Goal: Transaction & Acquisition: Purchase product/service

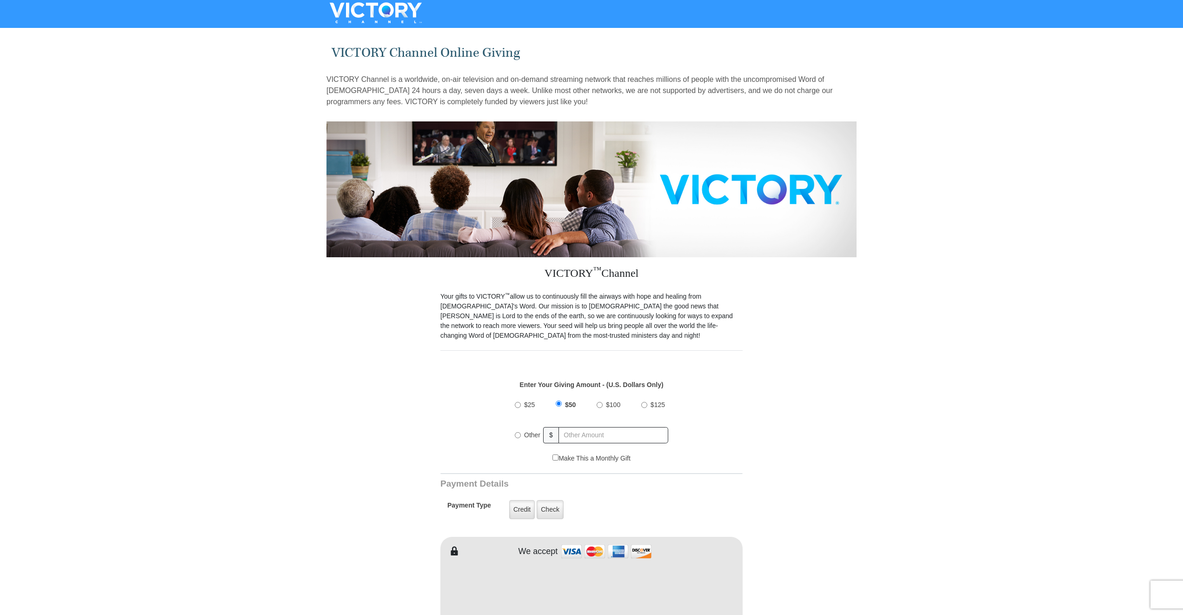
click at [516, 432] on input "Other" at bounding box center [518, 435] width 6 height 6
radio input "true"
type input "200.00"
type input "Tracy"
type input "Tate"
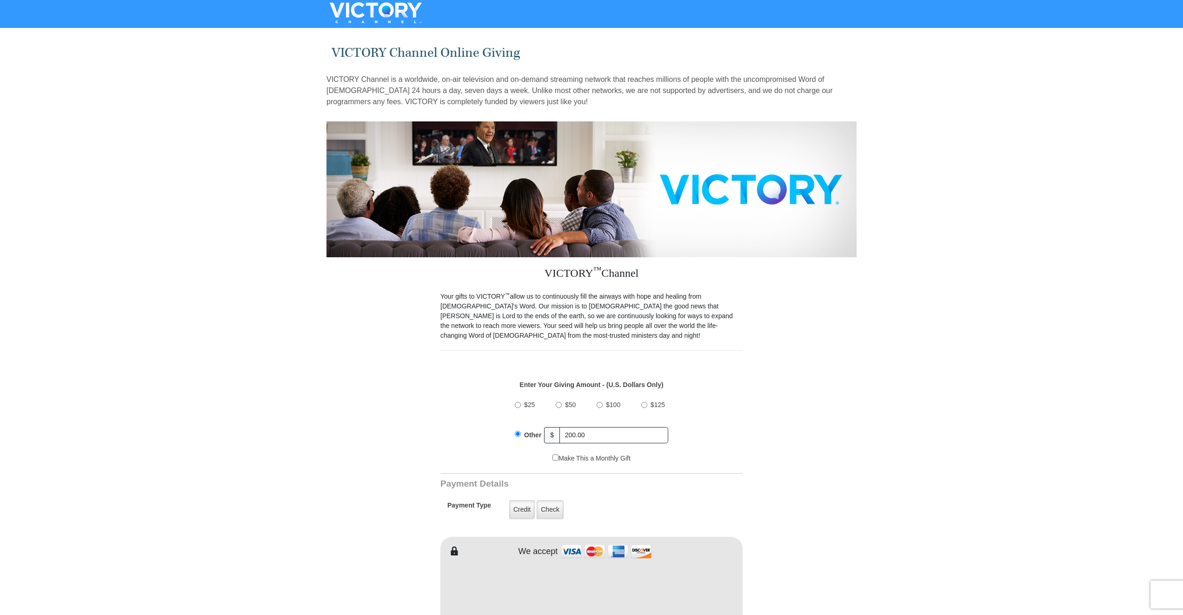
type input "tmtate02@gmail.com"
type input "4420 Colonial Drive"
type input "Sapulpa"
select select "OK"
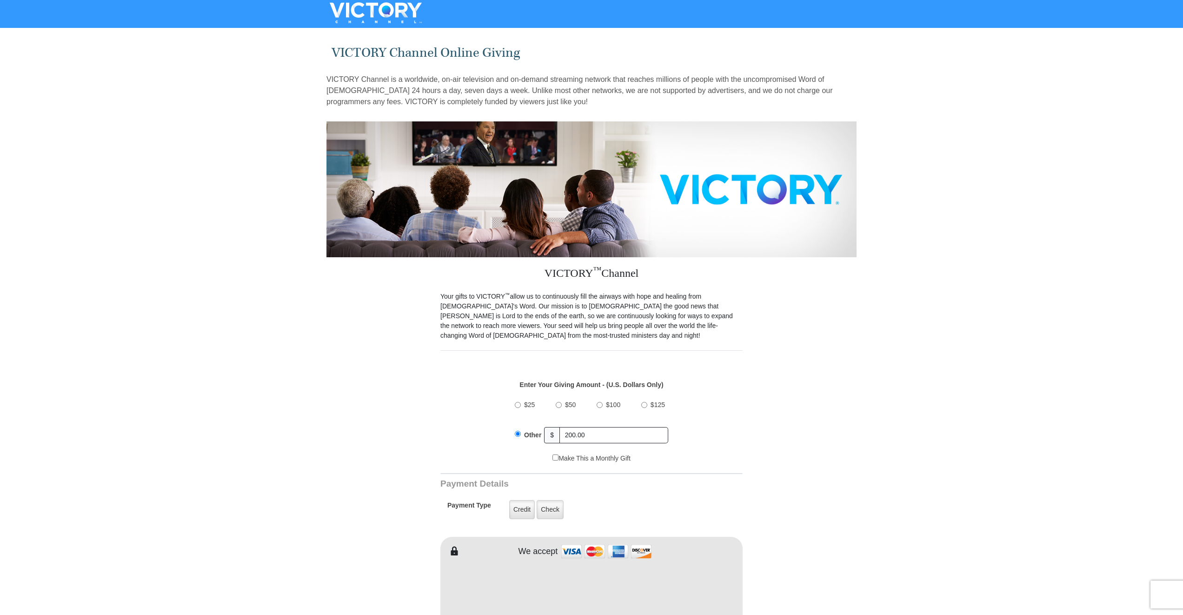
type input "74066"
type input "9186404362"
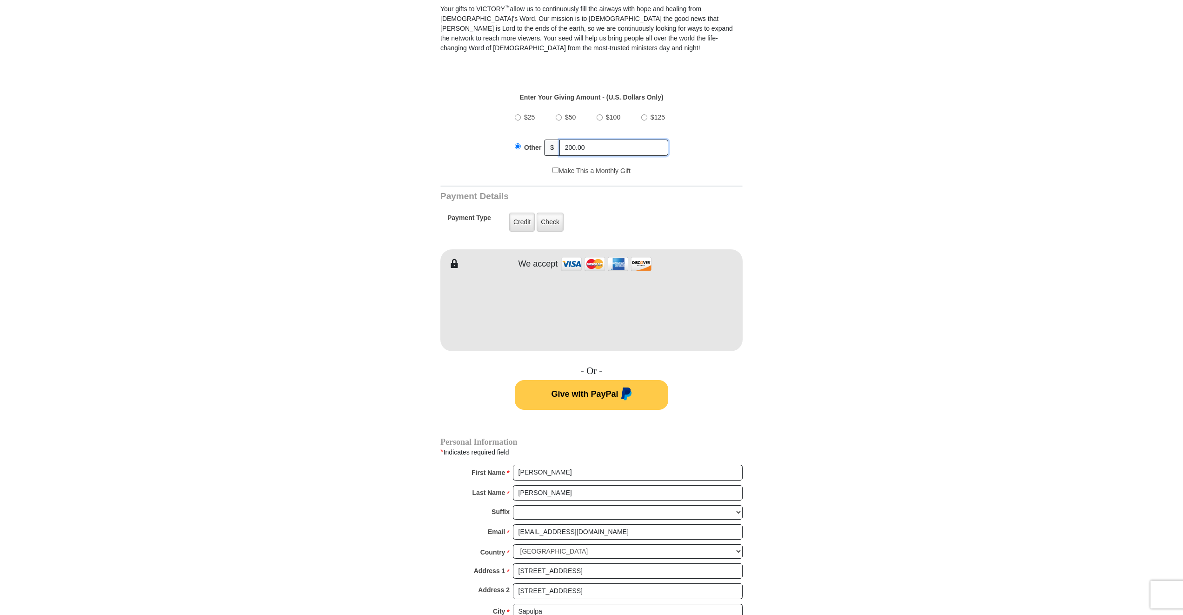
scroll to position [298, 0]
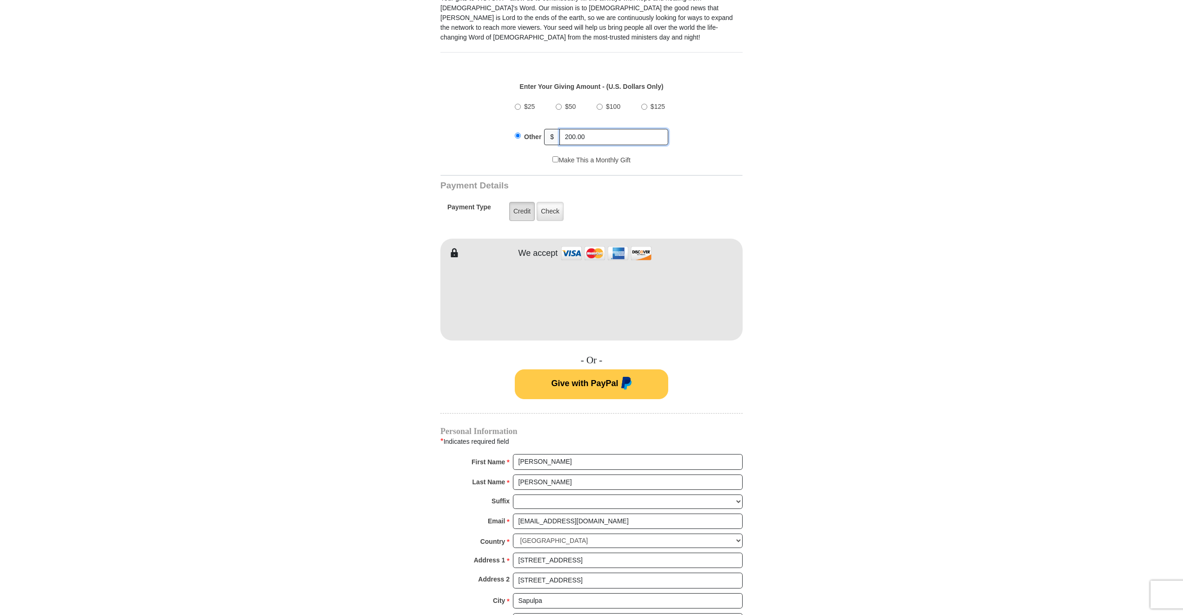
type input "200.00"
click at [519, 202] on label "Credit" at bounding box center [522, 211] width 26 height 19
click at [0, 0] on input "Credit" at bounding box center [0, 0] width 0 height 0
click at [763, 292] on form "VICTORY Channel Online Giving VICTORY Channel is a worldwide, on-air television…" at bounding box center [592, 289] width 530 height 1113
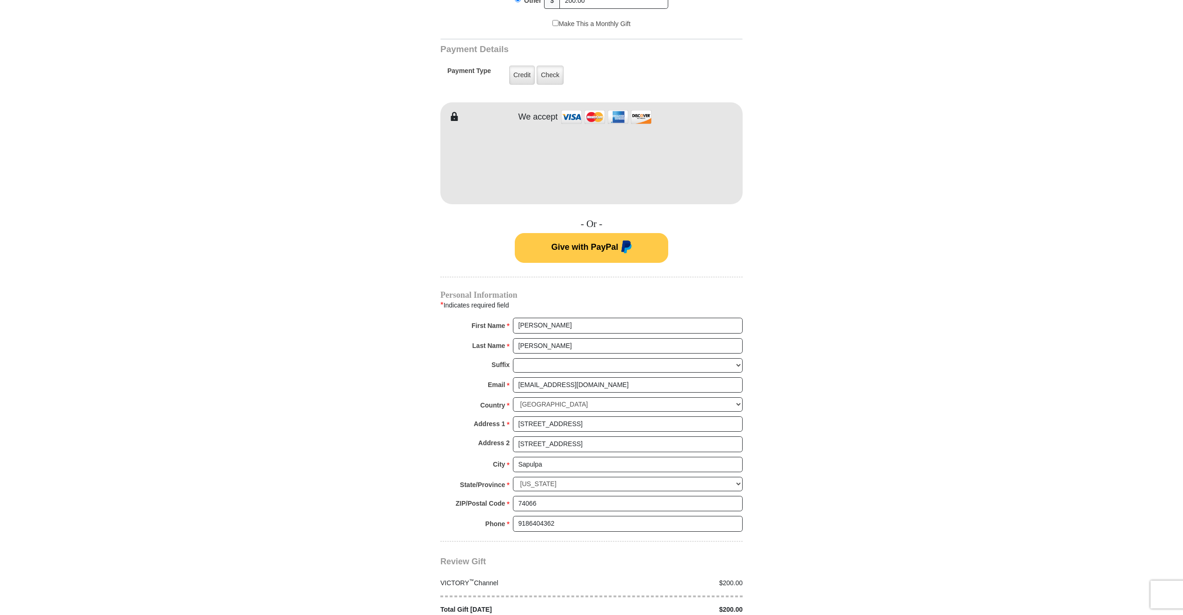
scroll to position [436, 0]
click at [576, 435] on input "4420 Colonial Drive" at bounding box center [628, 443] width 230 height 16
type input "4"
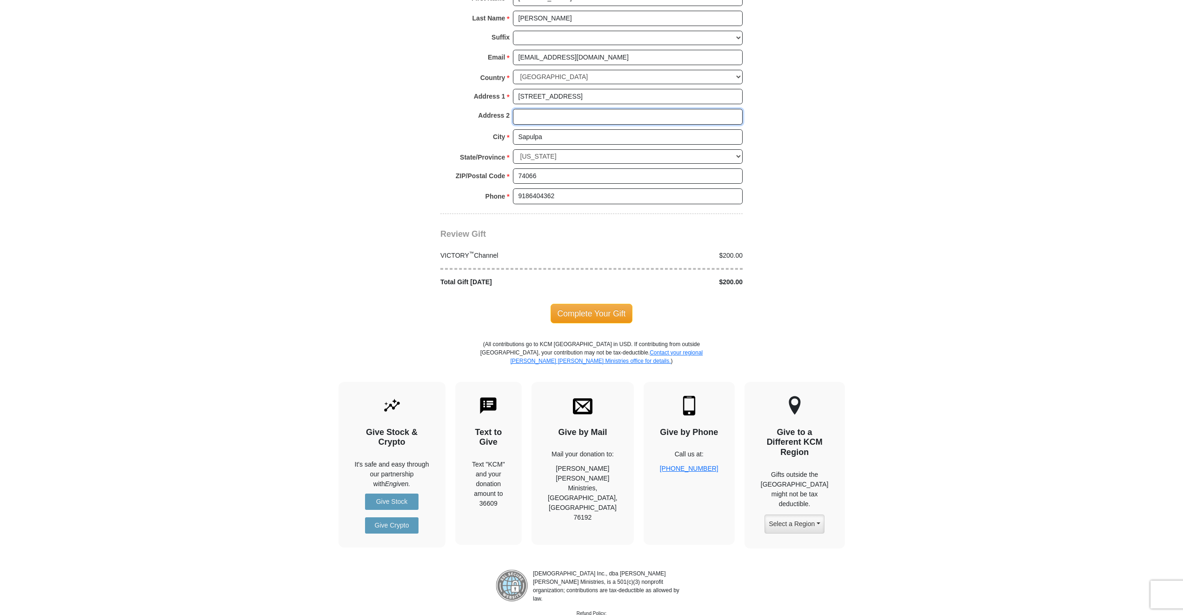
scroll to position [763, 0]
click at [594, 303] on span "Complete Your Gift" at bounding box center [592, 313] width 82 height 20
